Goal: Task Accomplishment & Management: Manage account settings

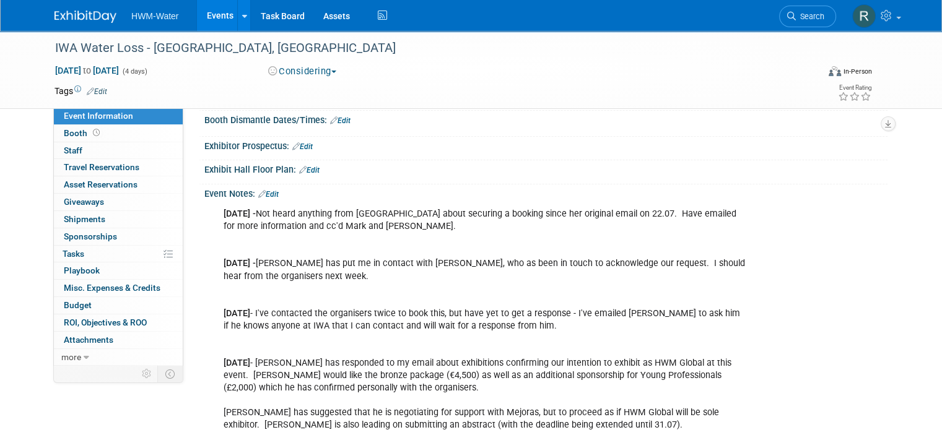
click at [264, 191] on link "Edit" at bounding box center [268, 194] width 20 height 9
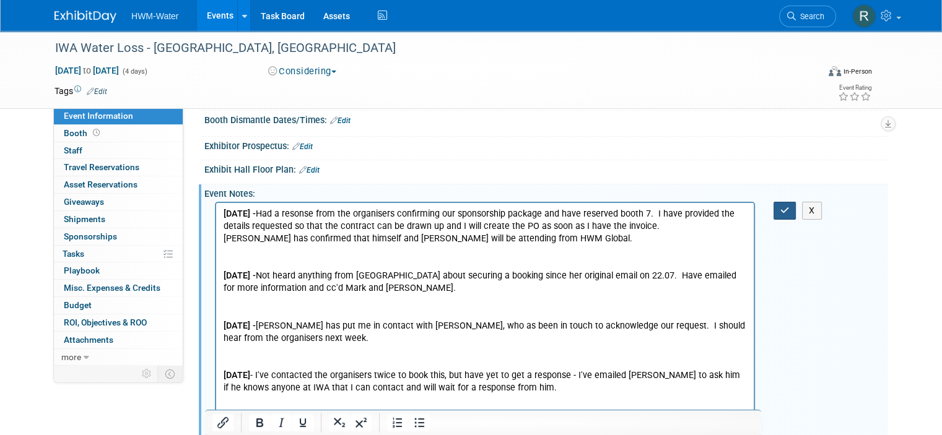
click at [796, 207] on button "button" at bounding box center [784, 211] width 23 height 18
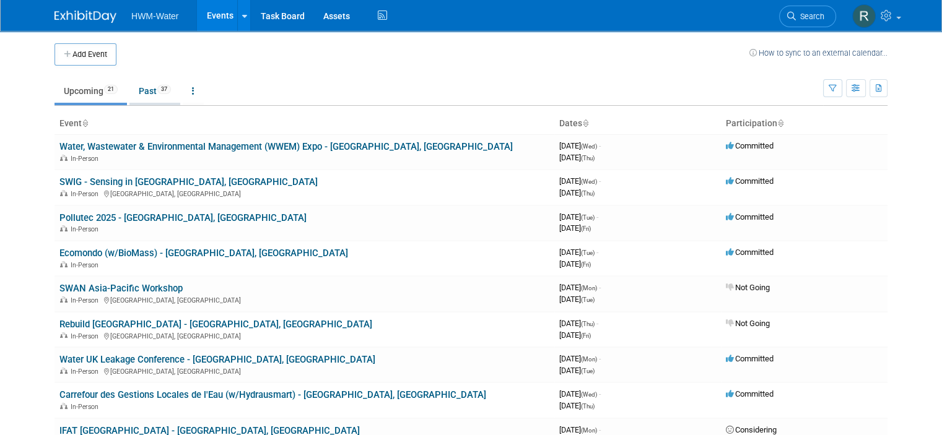
click at [153, 103] on li "Past 37" at bounding box center [154, 92] width 51 height 26
click at [142, 79] on link "Past 37" at bounding box center [154, 91] width 51 height 24
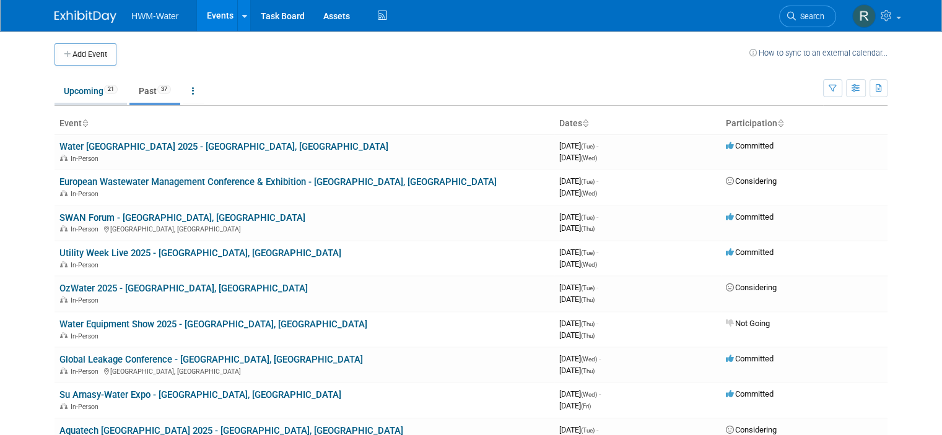
click at [79, 91] on link "Upcoming 21" at bounding box center [90, 91] width 72 height 24
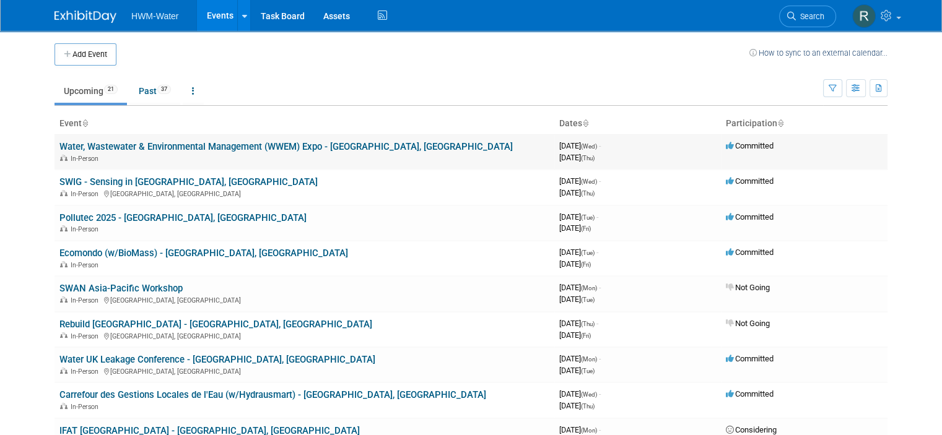
click at [107, 155] on div "In-Person" at bounding box center [304, 158] width 490 height 10
click at [111, 150] on link "Water, Wastewater & Environmental Management (WWEM) Expo - [GEOGRAPHIC_DATA], […" at bounding box center [285, 146] width 453 height 11
